Goal: Information Seeking & Learning: Compare options

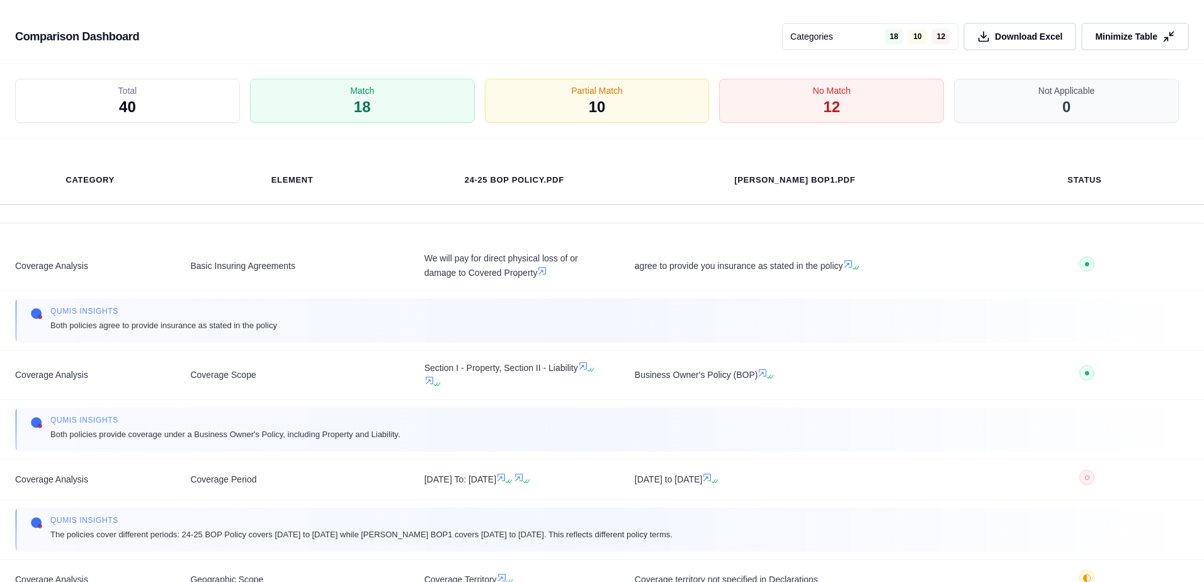
scroll to position [4852, 0]
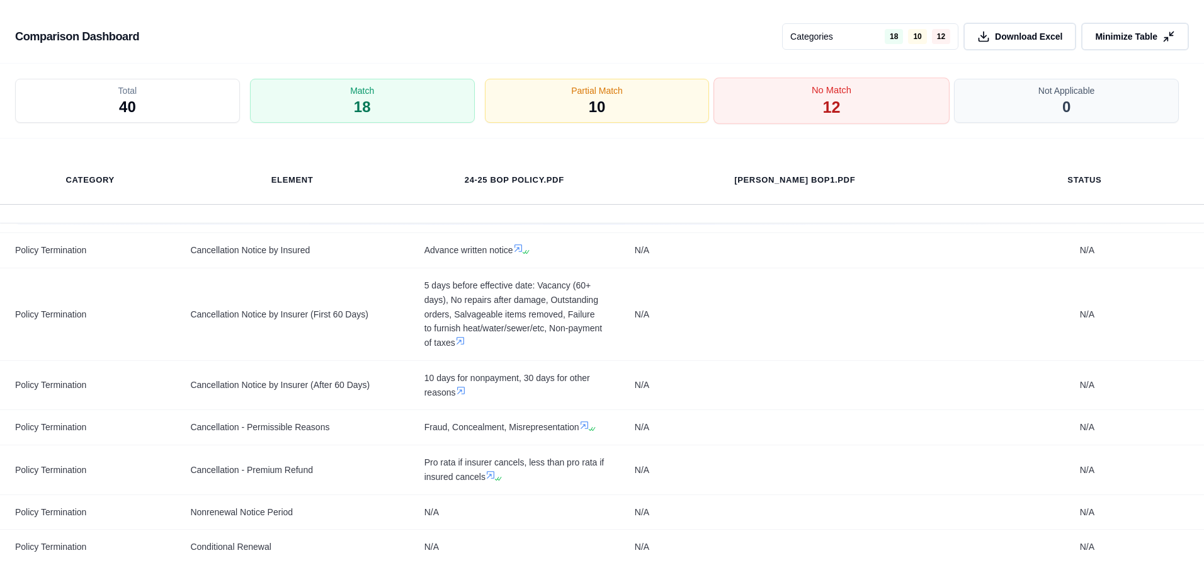
click at [825, 91] on span "No Match" at bounding box center [832, 90] width 40 height 13
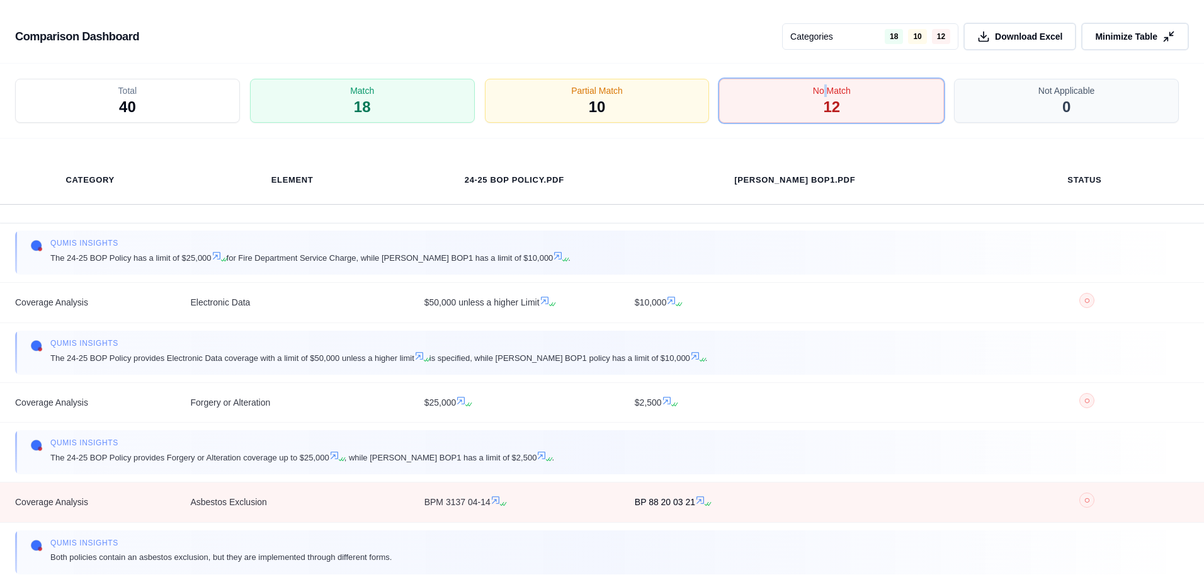
scroll to position [126, 0]
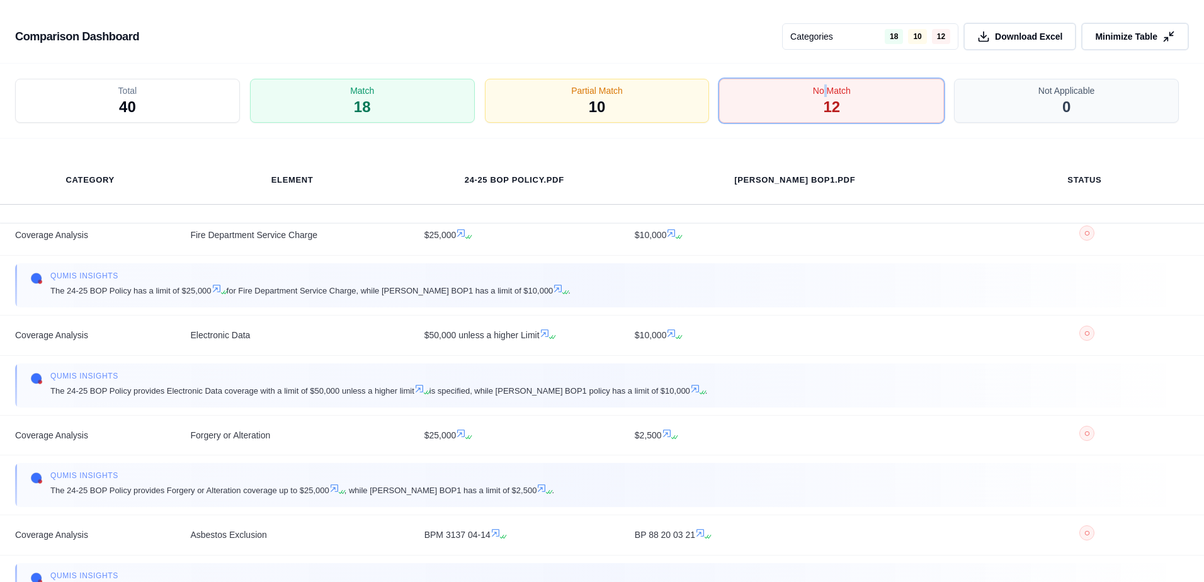
click at [168, 144] on div "Category Element 24-25 BOP Policy.pdf [PERSON_NAME] BOP1.pdf Status" at bounding box center [602, 181] width 1204 height 84
click at [1135, 37] on span "Minimize Table" at bounding box center [1126, 36] width 65 height 13
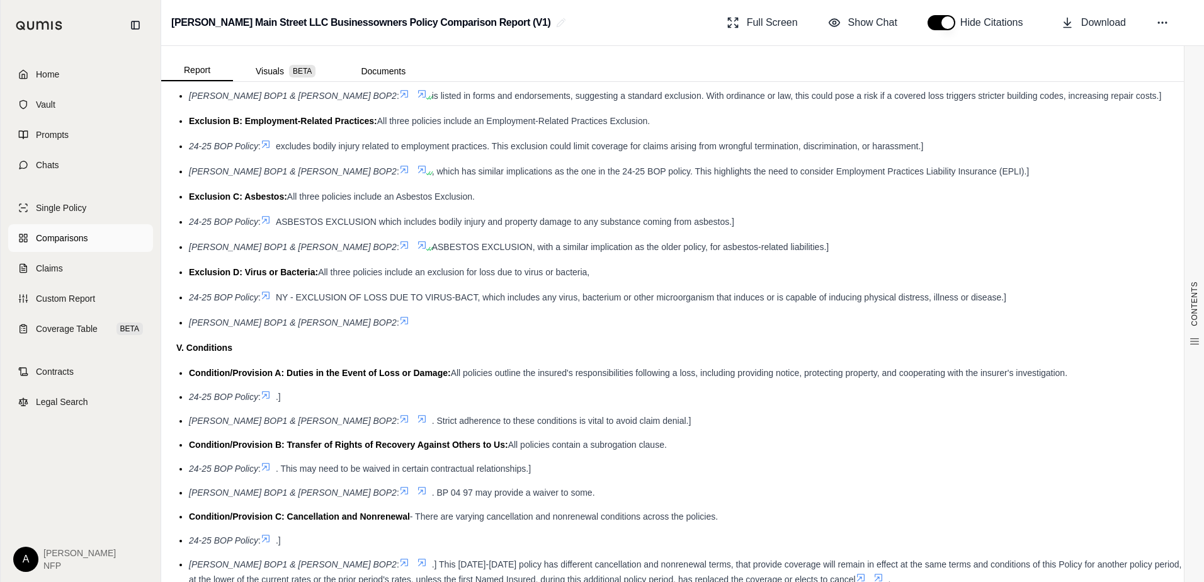
click at [62, 232] on span "Comparisons" at bounding box center [62, 238] width 52 height 13
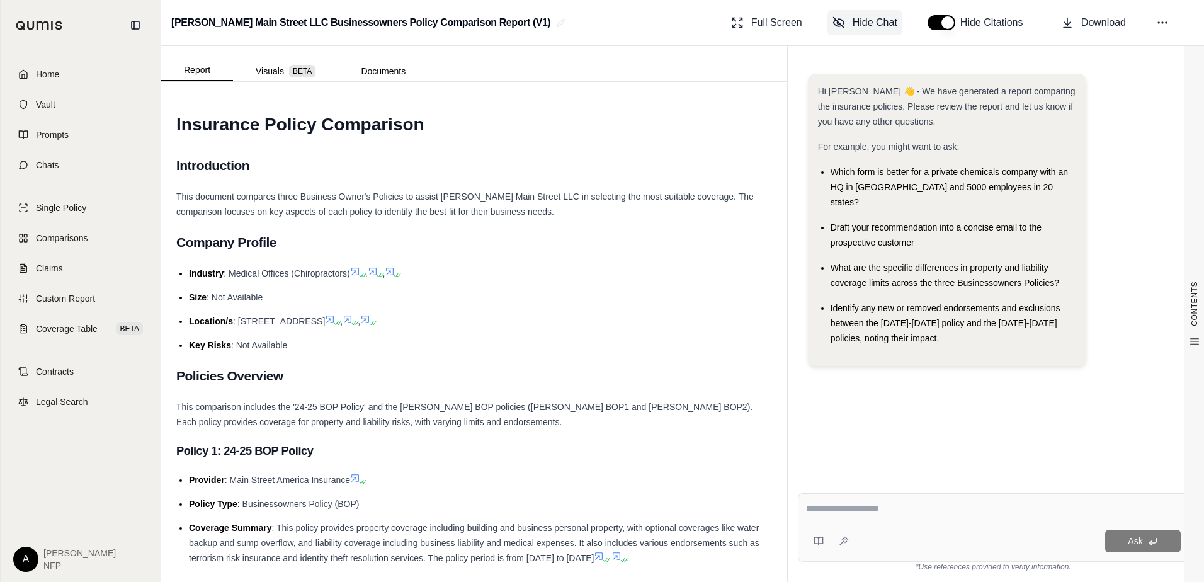
click at [873, 16] on span "Hide Chat" at bounding box center [875, 22] width 45 height 15
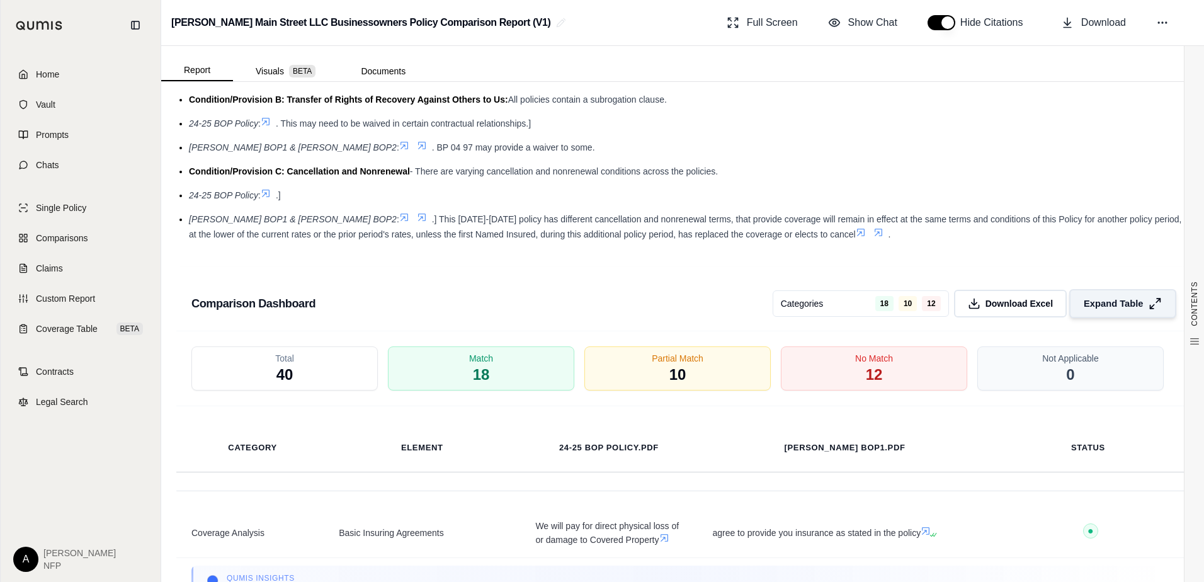
click at [1106, 297] on span "Expand Table" at bounding box center [1113, 303] width 59 height 13
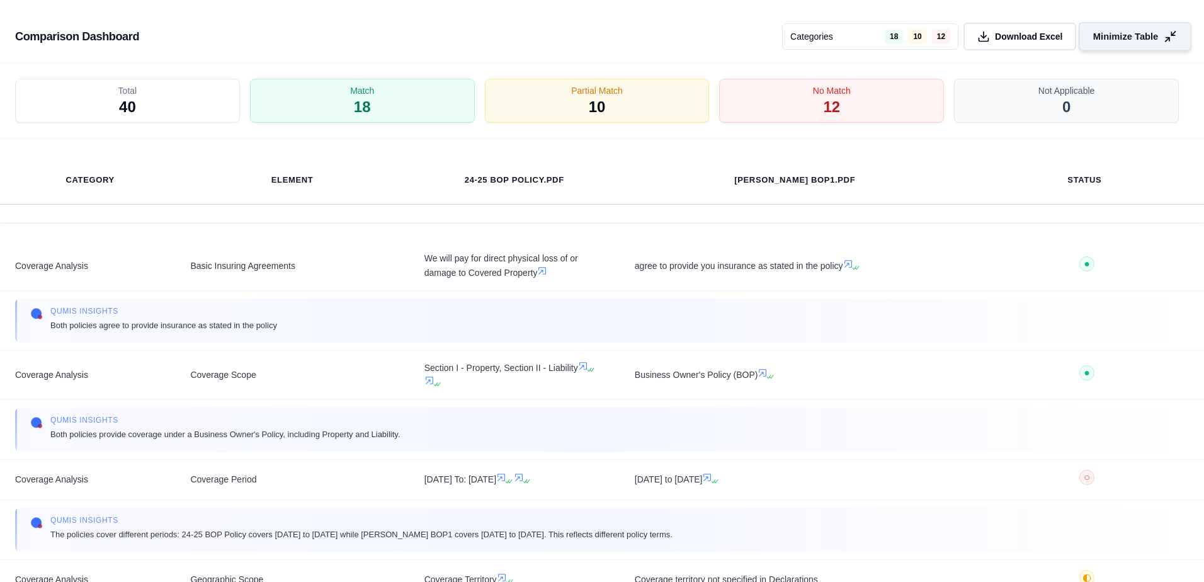
scroll to position [1764, 0]
click at [885, 107] on div "No Match 12" at bounding box center [832, 101] width 236 height 47
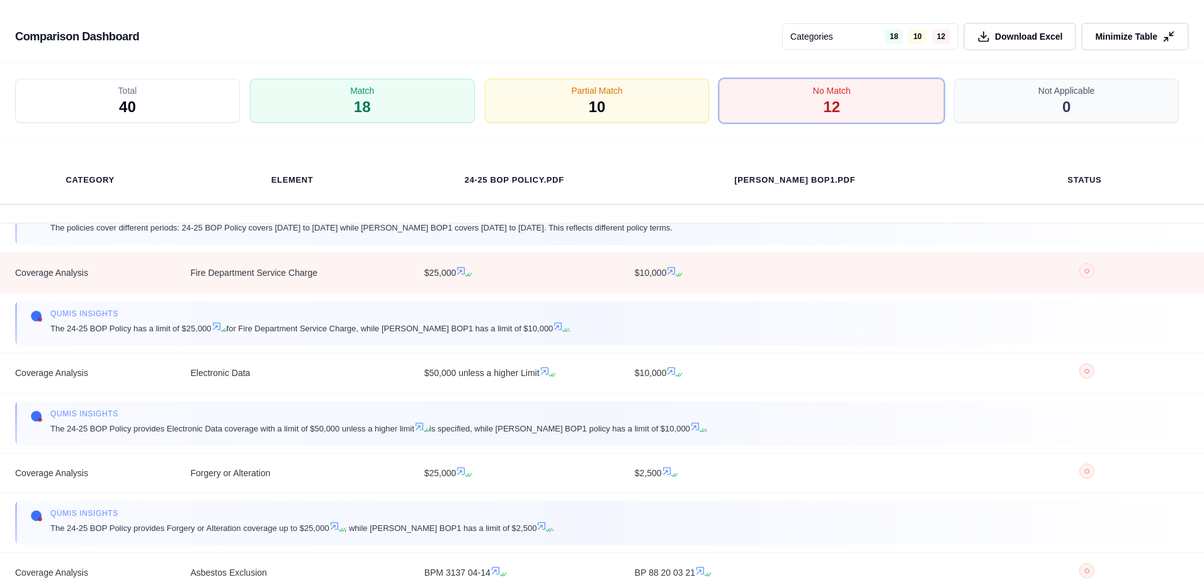
scroll to position [126, 0]
